Goal: Task Accomplishment & Management: Complete application form

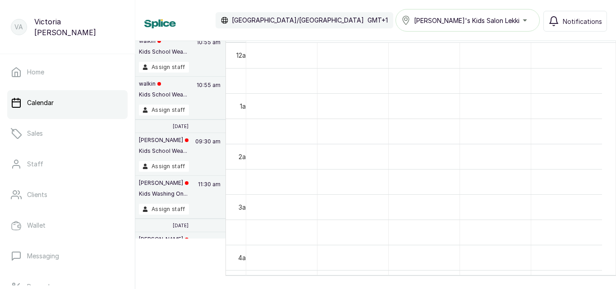
scroll to position [597, 0]
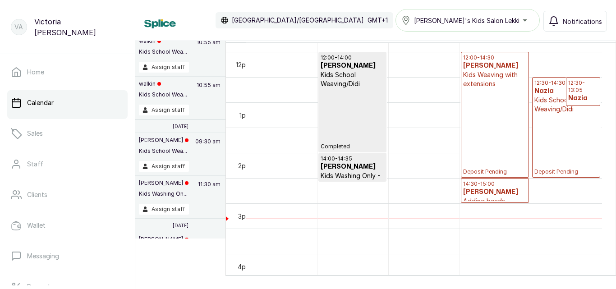
click at [475, 131] on div "12:00 - 14:30 [PERSON_NAME] Kids Weaving with extensions Deposit Pending" at bounding box center [495, 114] width 64 height 121
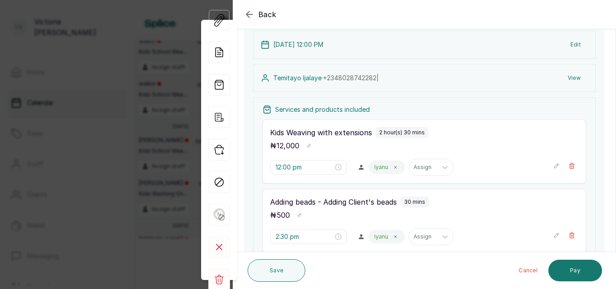
scroll to position [0, 0]
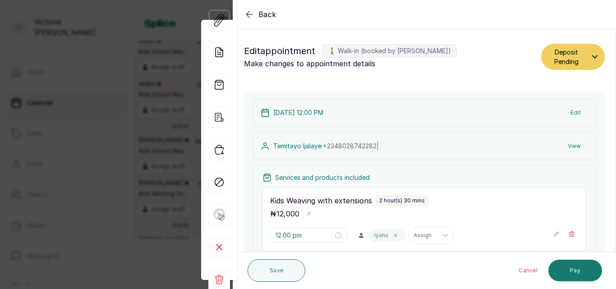
drag, startPoint x: 615, startPoint y: 90, endPoint x: 599, endPoint y: 95, distance: 17.4
drag, startPoint x: 599, startPoint y: 95, endPoint x: 248, endPoint y: 12, distance: 360.2
click at [248, 12] on icon "button" at bounding box center [249, 14] width 6 height 6
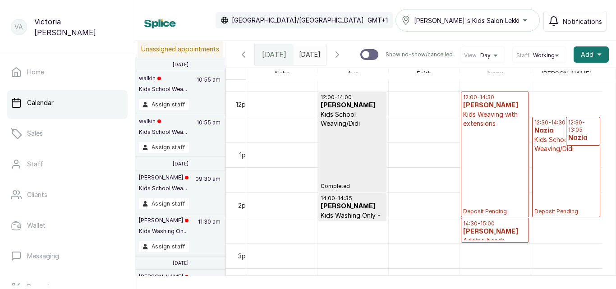
scroll to position [597, 0]
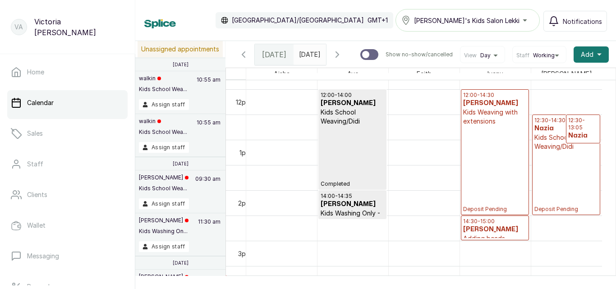
click at [580, 183] on div "12:30 - 14:30 Nazia Kids School Weaving/Didi Deposit Pending" at bounding box center [566, 165] width 64 height 96
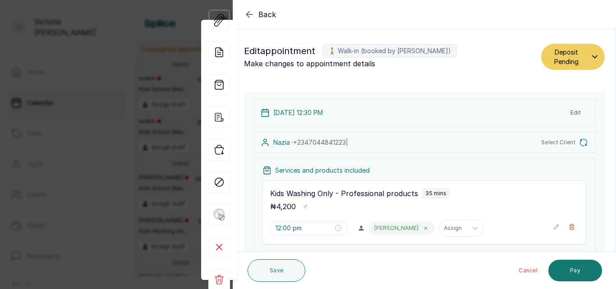
type input "12:30 pm"
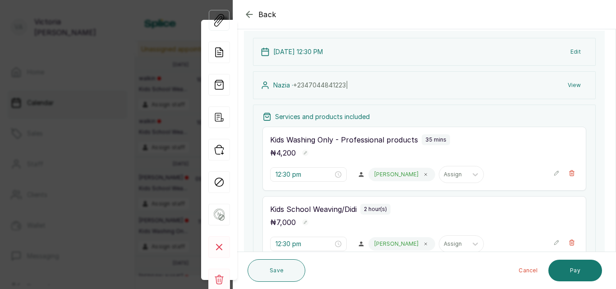
scroll to position [31, 0]
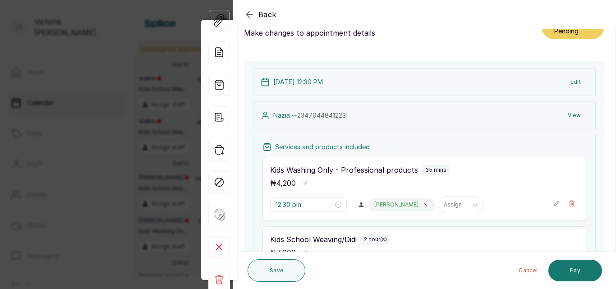
click at [248, 12] on icon "button" at bounding box center [249, 14] width 6 height 6
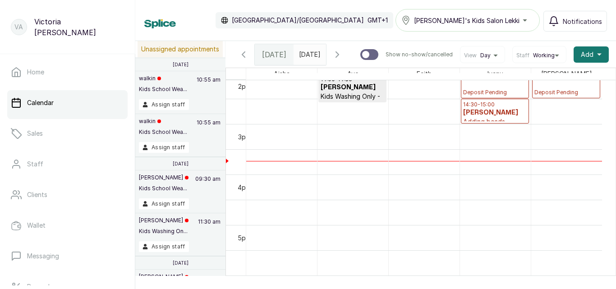
scroll to position [721, 0]
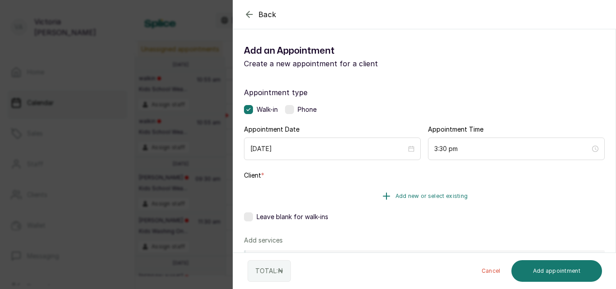
click at [449, 192] on button "Add new or select existing" at bounding box center [424, 195] width 361 height 25
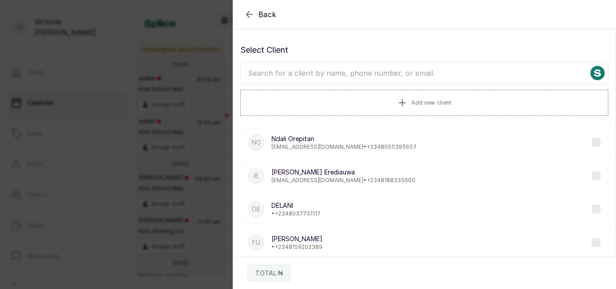
click at [323, 73] on input "text" at bounding box center [424, 73] width 368 height 23
click at [438, 101] on span "Add new client" at bounding box center [431, 102] width 40 height 7
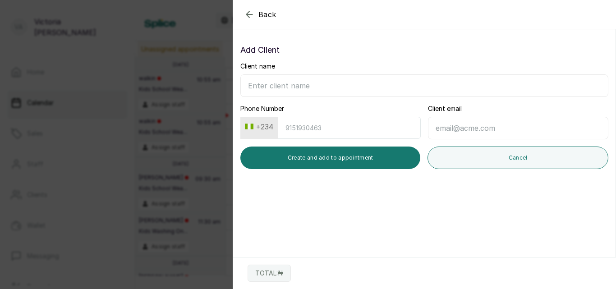
click at [258, 83] on input "Client name" at bounding box center [424, 85] width 368 height 23
click at [264, 86] on input "Client name" at bounding box center [424, 85] width 368 height 23
click at [253, 83] on input "Client name" at bounding box center [424, 85] width 368 height 23
type input "08036564799"
click at [273, 87] on input "08036564799" at bounding box center [424, 85] width 368 height 23
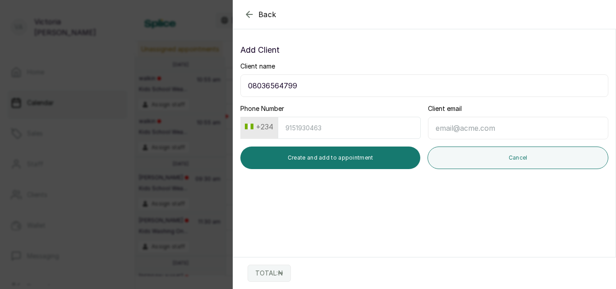
click at [273, 87] on input "08036564799" at bounding box center [424, 85] width 368 height 23
click at [320, 125] on input "Phone Number" at bounding box center [349, 128] width 143 height 22
paste input "8036564799"
type input "8036564799"
click at [283, 80] on input "Client name" at bounding box center [424, 85] width 368 height 23
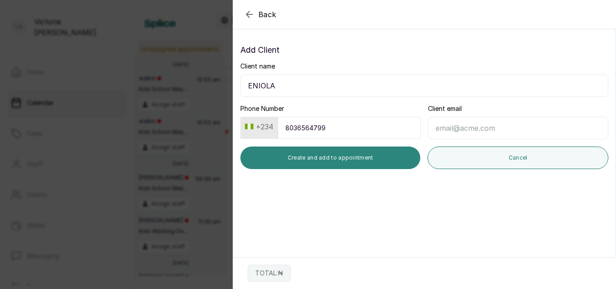
type input "ENIOLA"
click at [335, 158] on button "Create and add to appointment" at bounding box center [330, 157] width 180 height 23
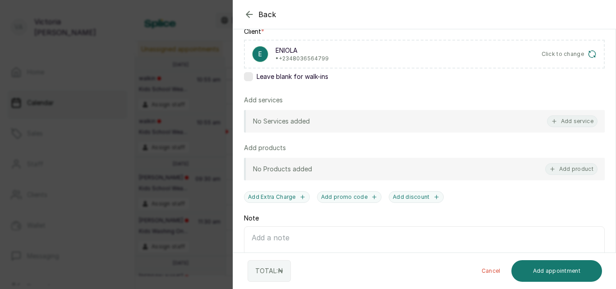
scroll to position [145, 0]
click at [585, 54] on div at bounding box center [525, 36] width 180 height 45
click at [553, 52] on div at bounding box center [525, 36] width 180 height 45
click at [581, 51] on div at bounding box center [525, 36] width 180 height 45
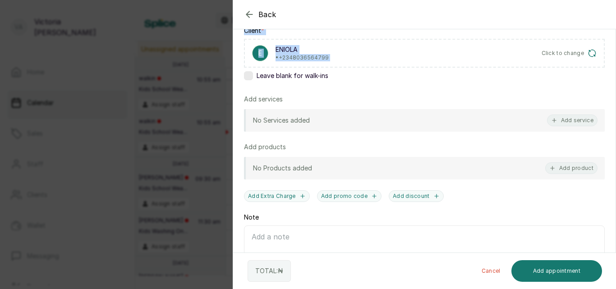
drag, startPoint x: 581, startPoint y: 51, endPoint x: 330, endPoint y: 63, distance: 250.4
click at [330, 63] on form "Back Add Appointment Add an Appointment Create a new appointment for a client A…" at bounding box center [424, 95] width 382 height 407
click at [256, 53] on div "E" at bounding box center [260, 53] width 16 height 16
click at [247, 15] on icon "button" at bounding box center [249, 14] width 11 height 11
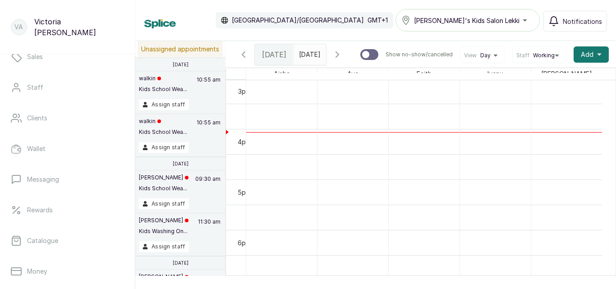
scroll to position [71, 0]
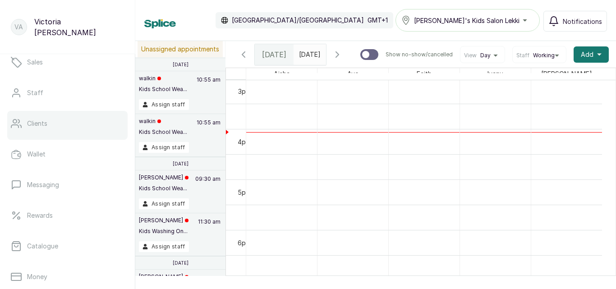
click at [27, 119] on link "Clients" at bounding box center [67, 123] width 120 height 25
